Goal: Book appointment/travel/reservation

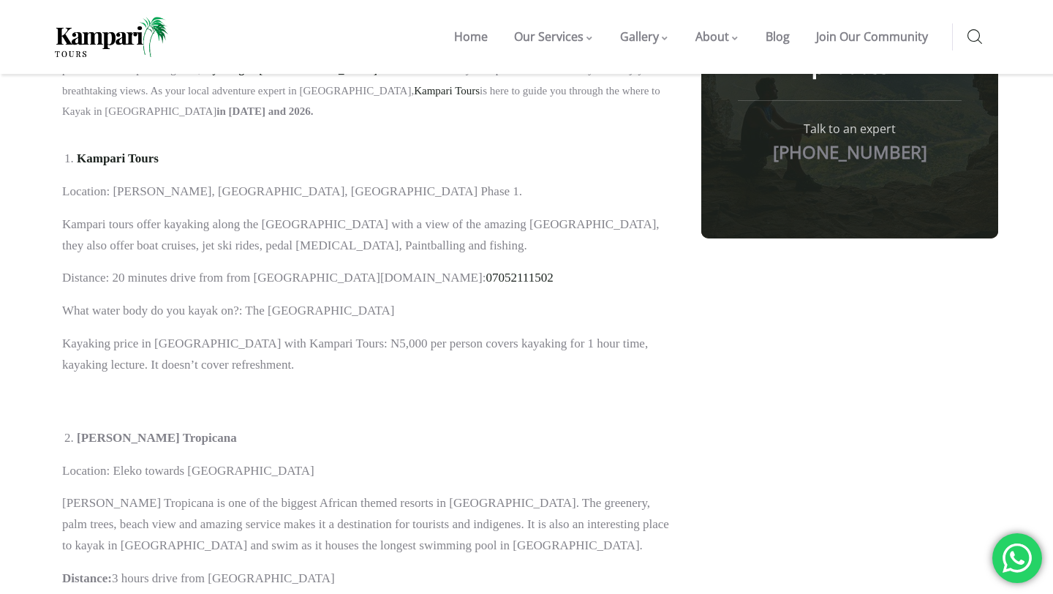
scroll to position [1232, 0]
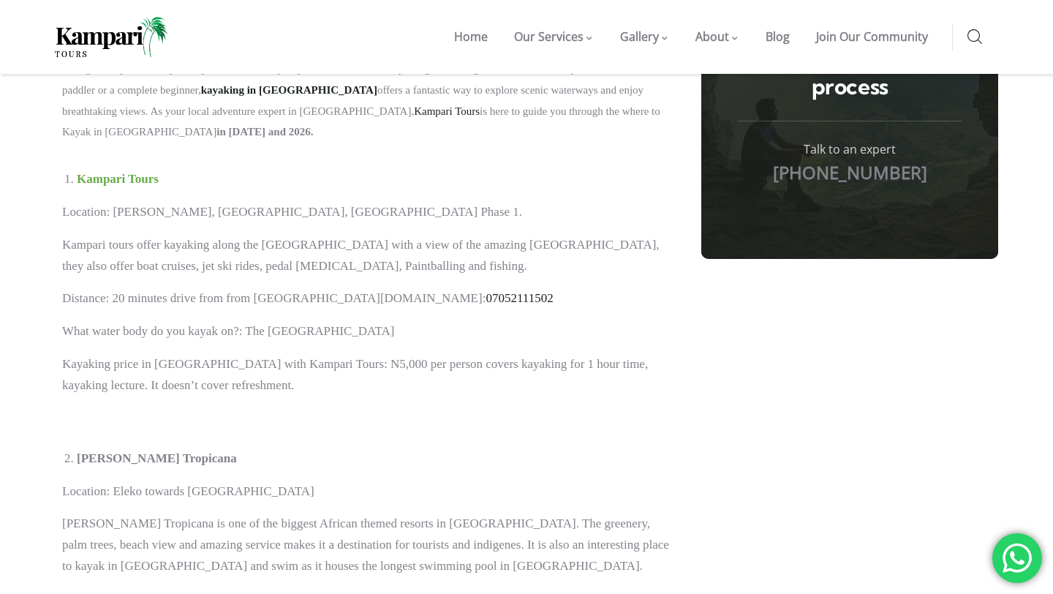
drag, startPoint x: 162, startPoint y: 157, endPoint x: 121, endPoint y: 158, distance: 41.7
click at [121, 169] on li "Kampari Tours" at bounding box center [375, 179] width 596 height 21
click at [112, 172] on b "Kampari Tours" at bounding box center [118, 179] width 82 height 14
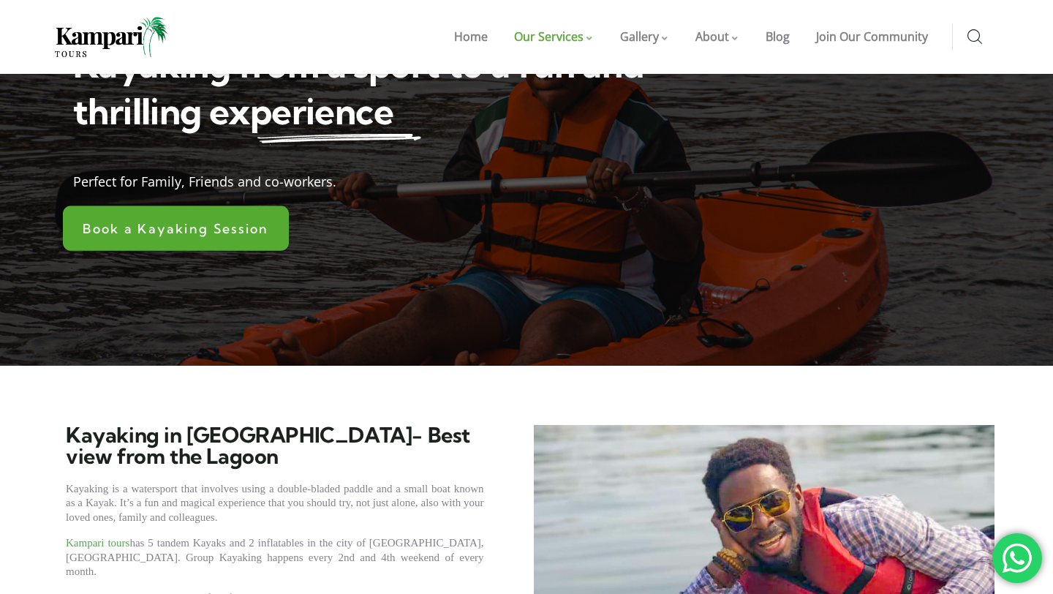
click at [226, 241] on link "Book a Kayaking Session" at bounding box center [176, 228] width 226 height 45
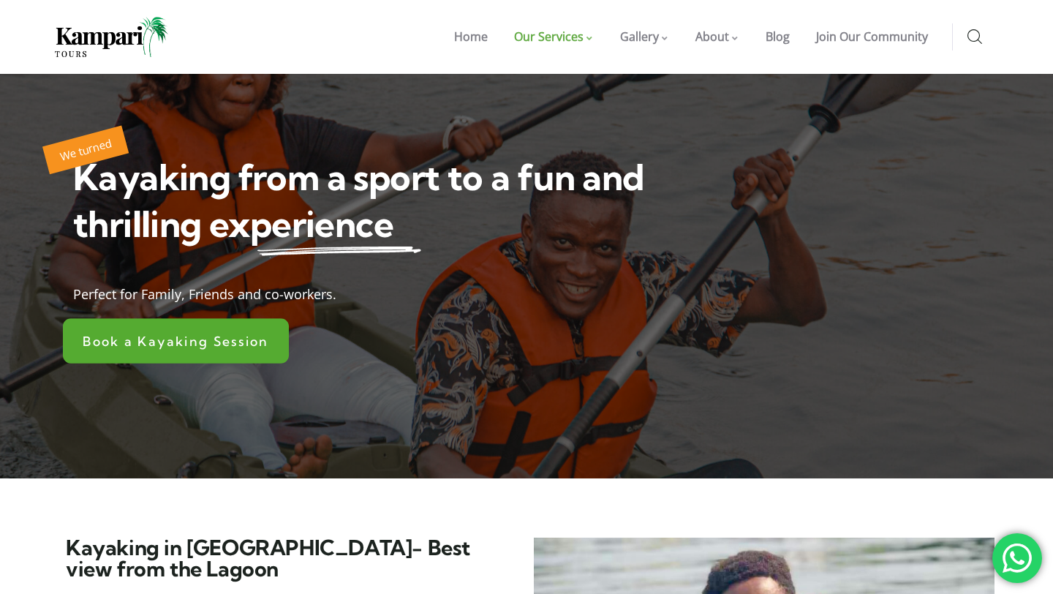
click at [219, 353] on link "Book a Kayaking Session" at bounding box center [176, 340] width 226 height 45
click at [222, 334] on span "Book a Kayaking Session" at bounding box center [176, 340] width 186 height 13
click at [271, 352] on link "Book a Kayaking Session" at bounding box center [176, 340] width 226 height 45
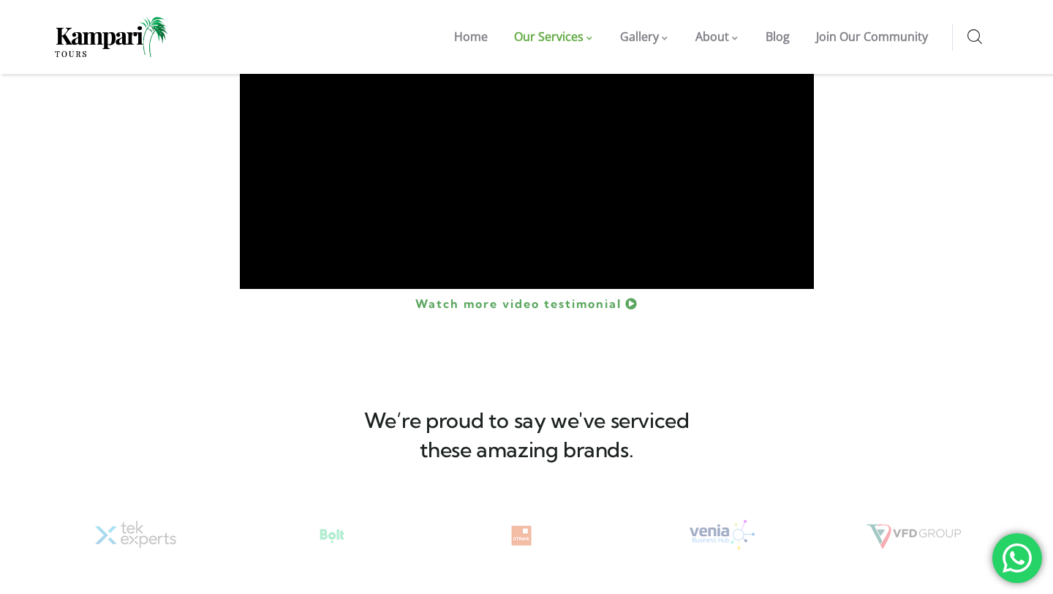
scroll to position [1743, 0]
